Goal: Task Accomplishment & Management: Manage account settings

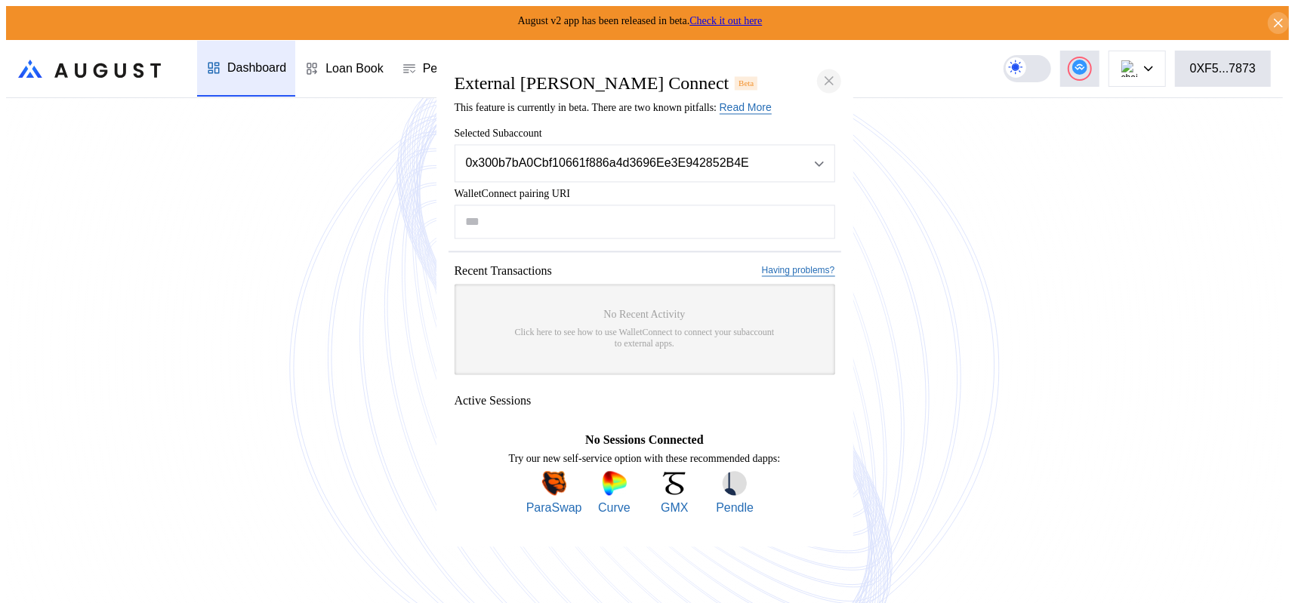
click at [830, 77] on icon "close modal" at bounding box center [829, 81] width 8 height 8
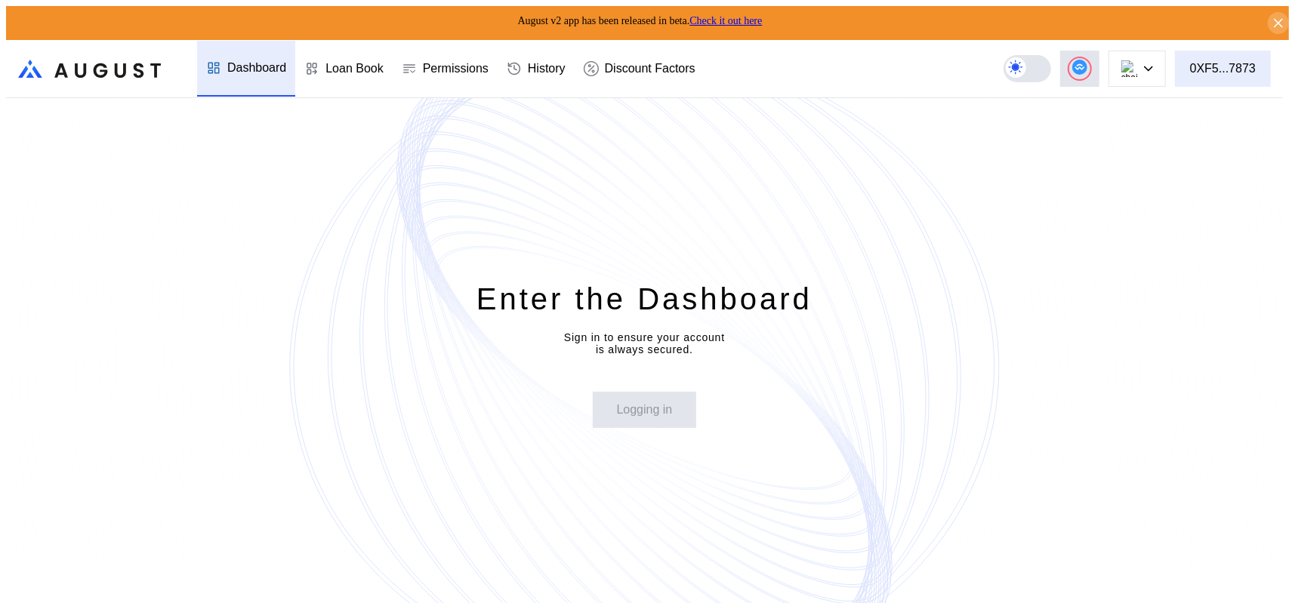
click at [1231, 69] on div "0XF5...7873" at bounding box center [1223, 69] width 66 height 14
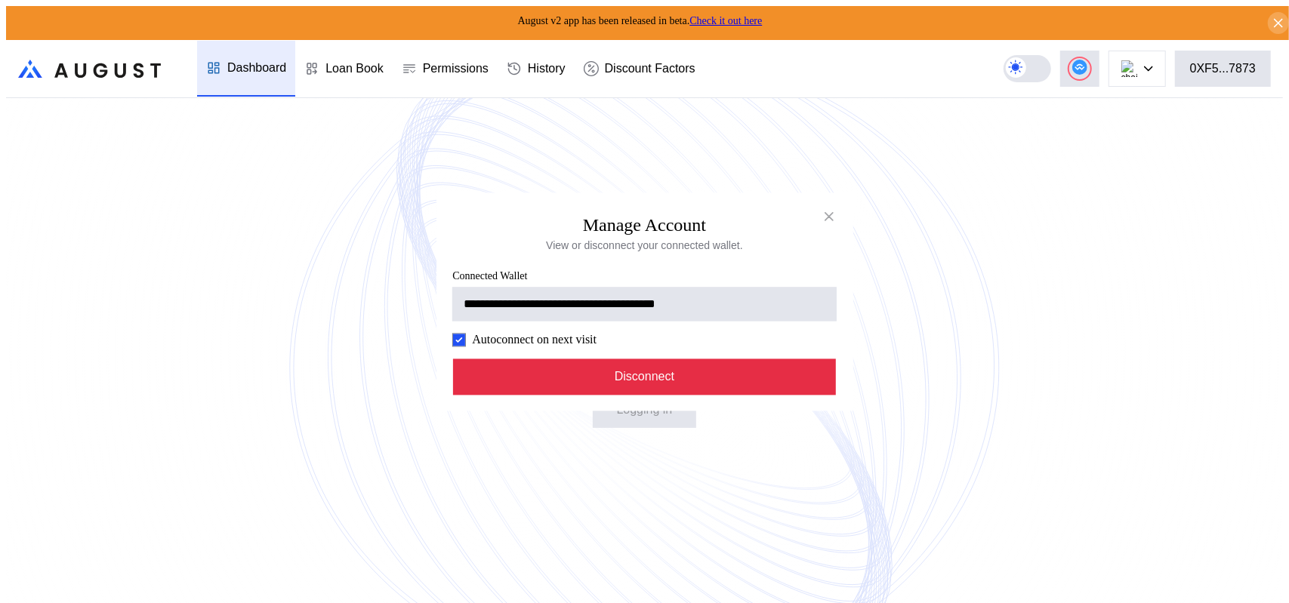
click at [676, 395] on button "Disconnect" at bounding box center [644, 377] width 383 height 36
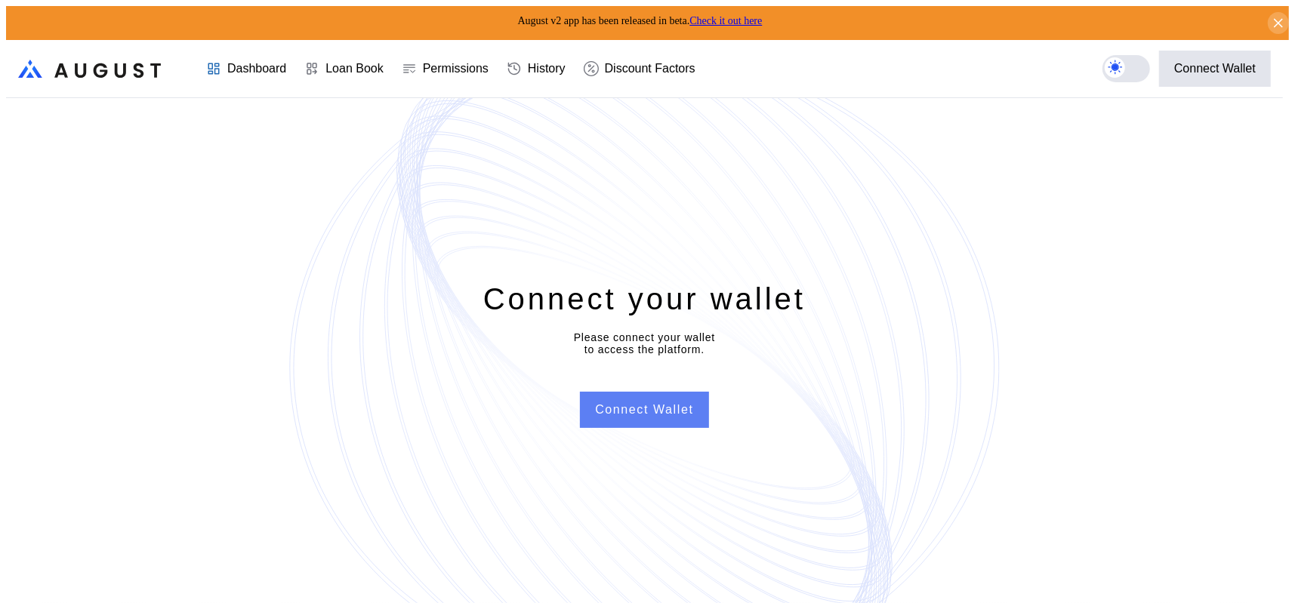
click at [645, 411] on button "Connect Wallet" at bounding box center [644, 410] width 128 height 36
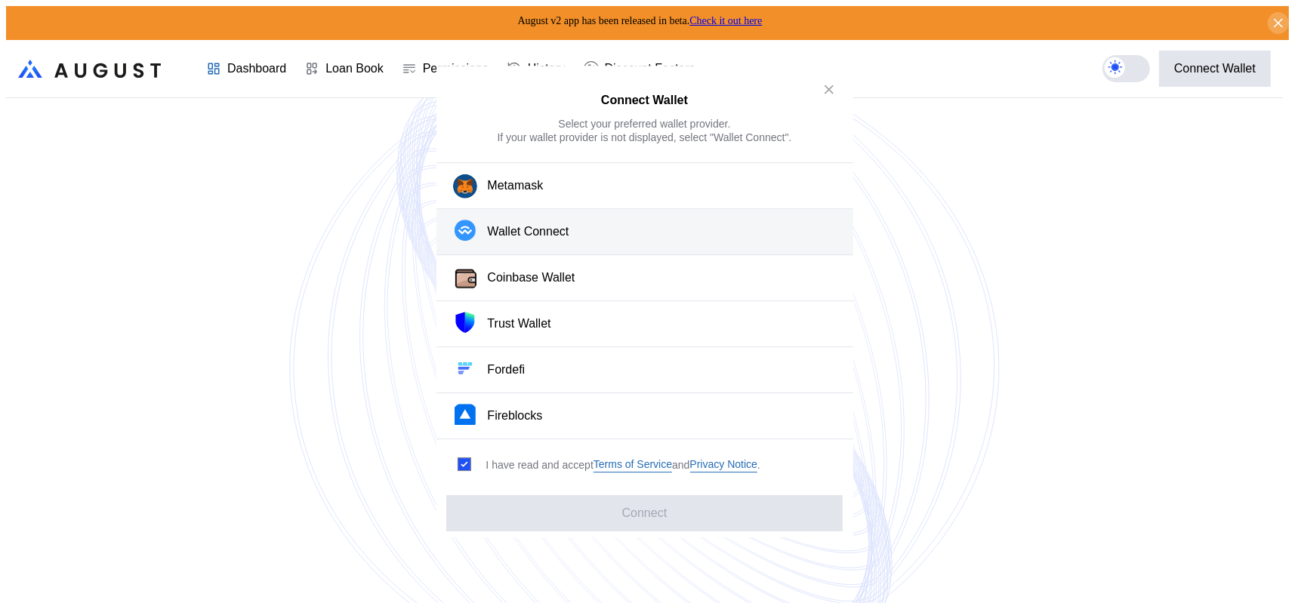
click at [517, 240] on div "Wallet Connect" at bounding box center [529, 232] width 82 height 16
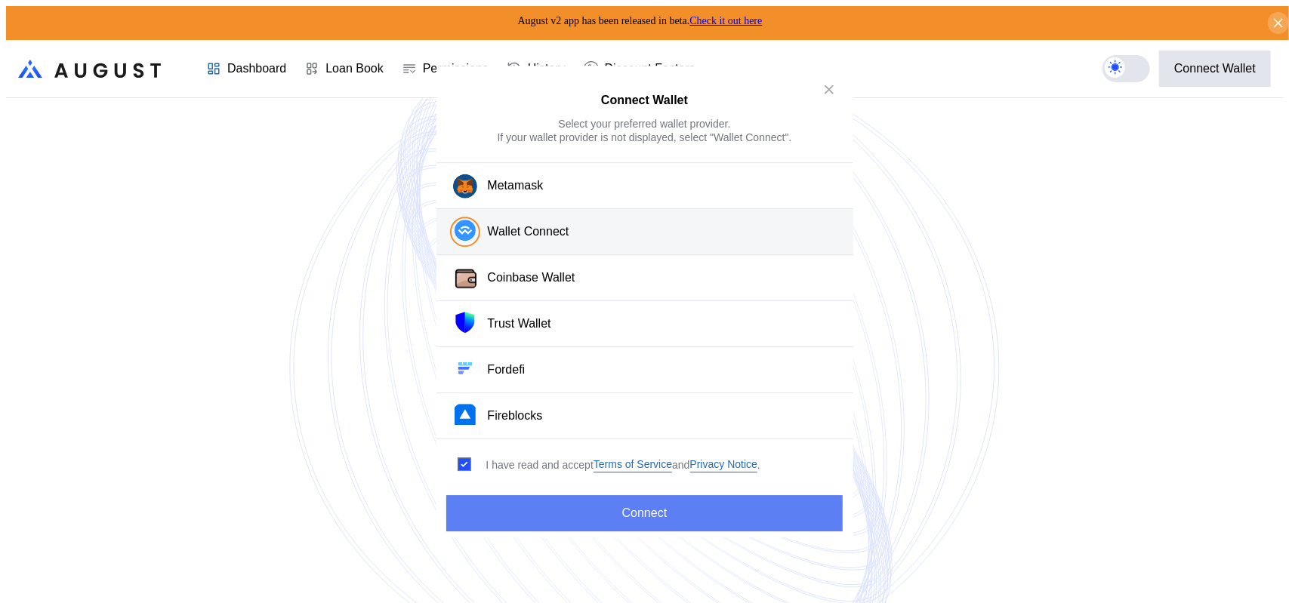
click at [634, 507] on button "Connect" at bounding box center [644, 513] width 396 height 36
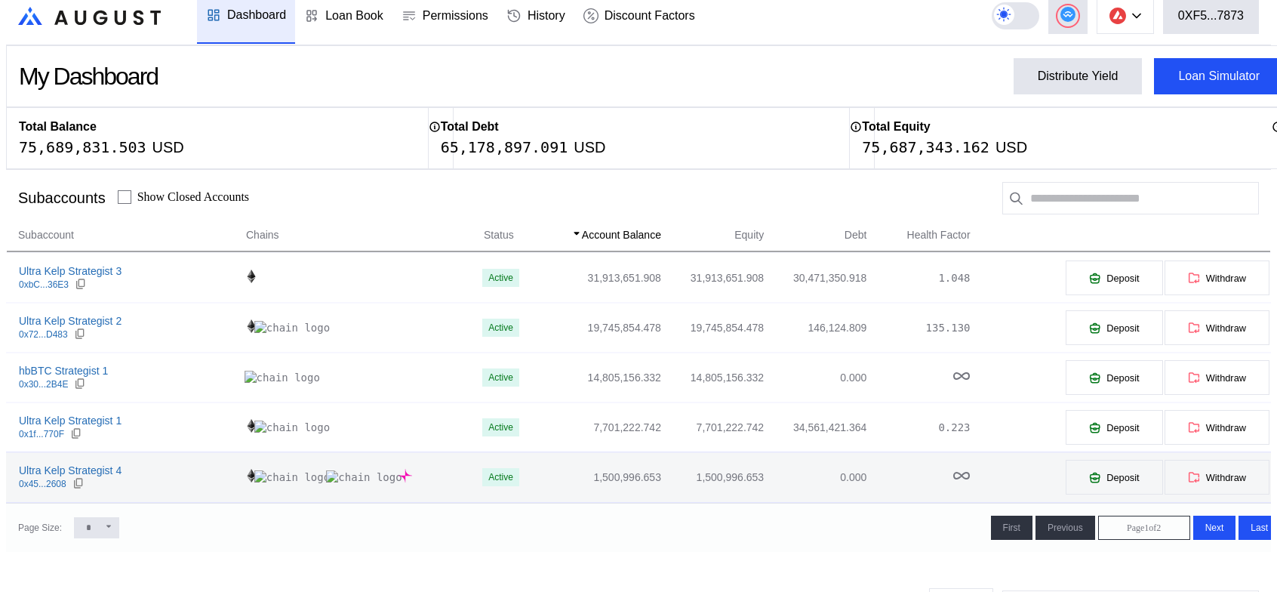
scroll to position [75, 0]
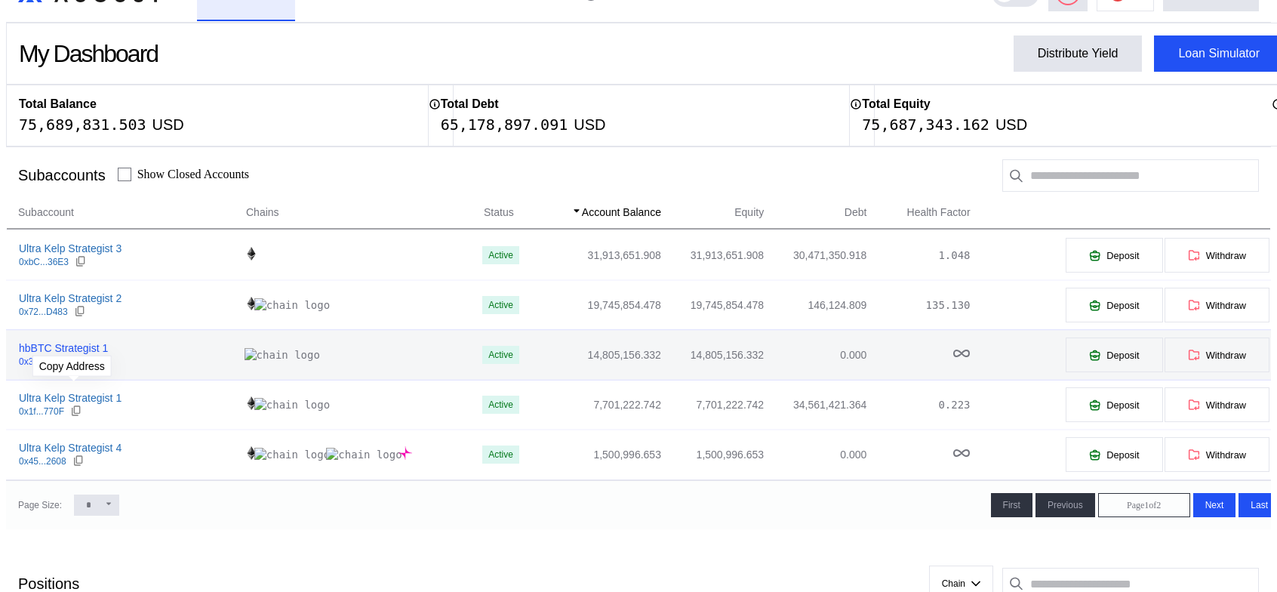
click at [74, 367] on icon at bounding box center [80, 361] width 12 height 12
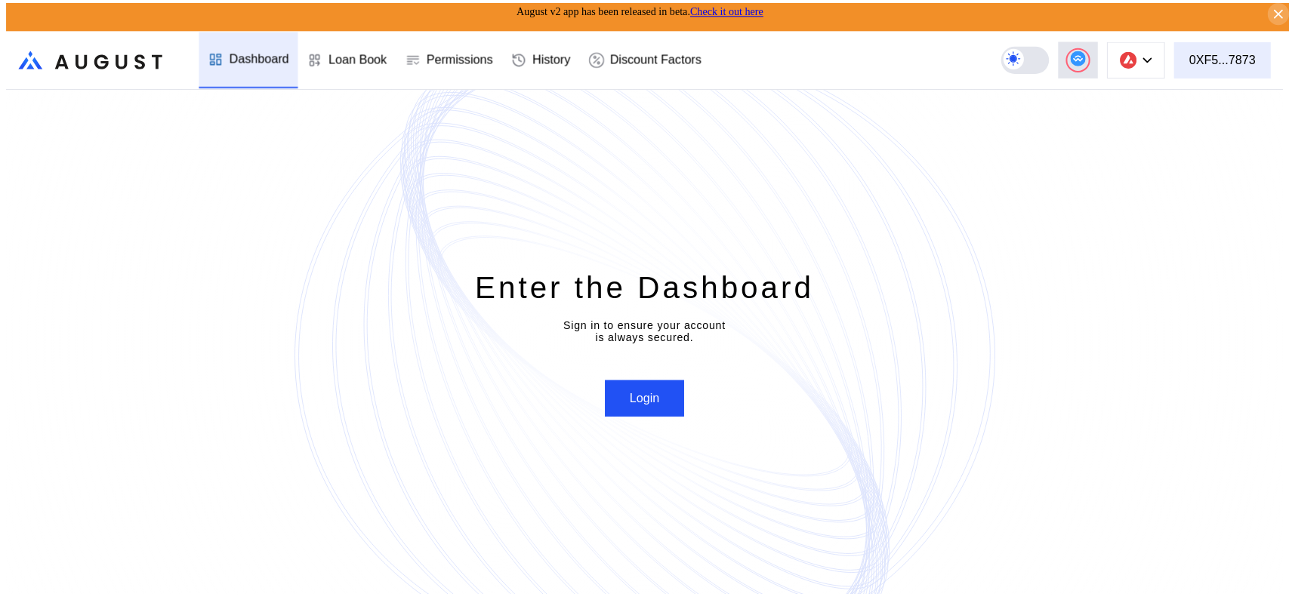
scroll to position [0, 0]
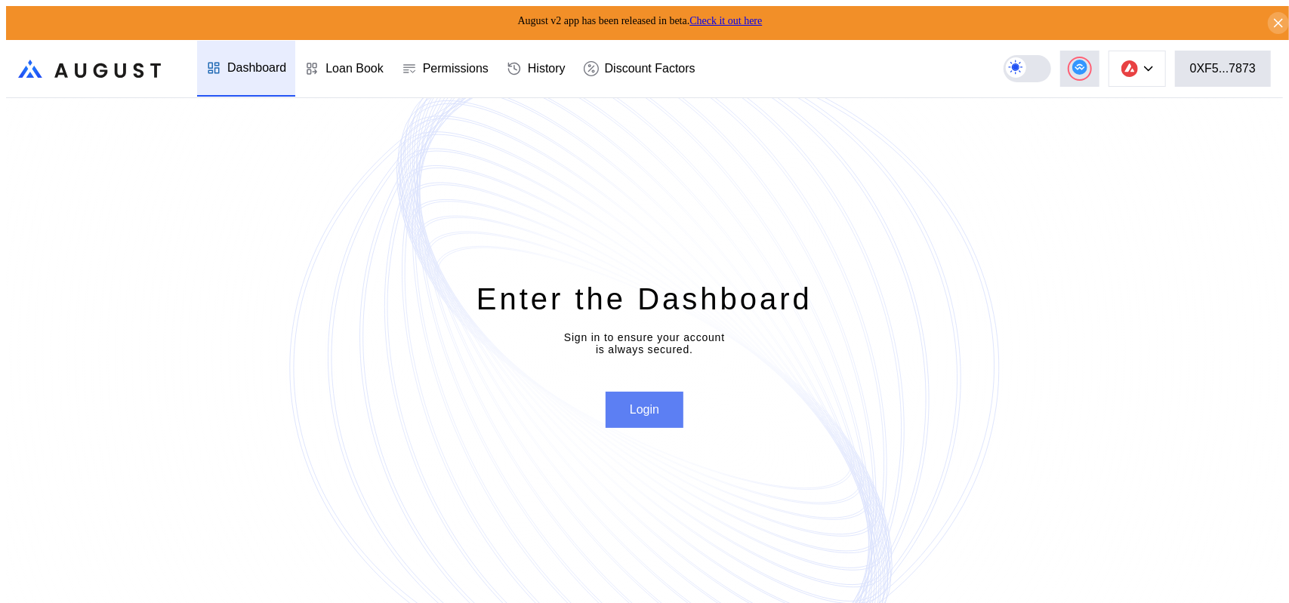
click at [642, 417] on button "Login" at bounding box center [644, 410] width 78 height 36
